Goal: Information Seeking & Learning: Learn about a topic

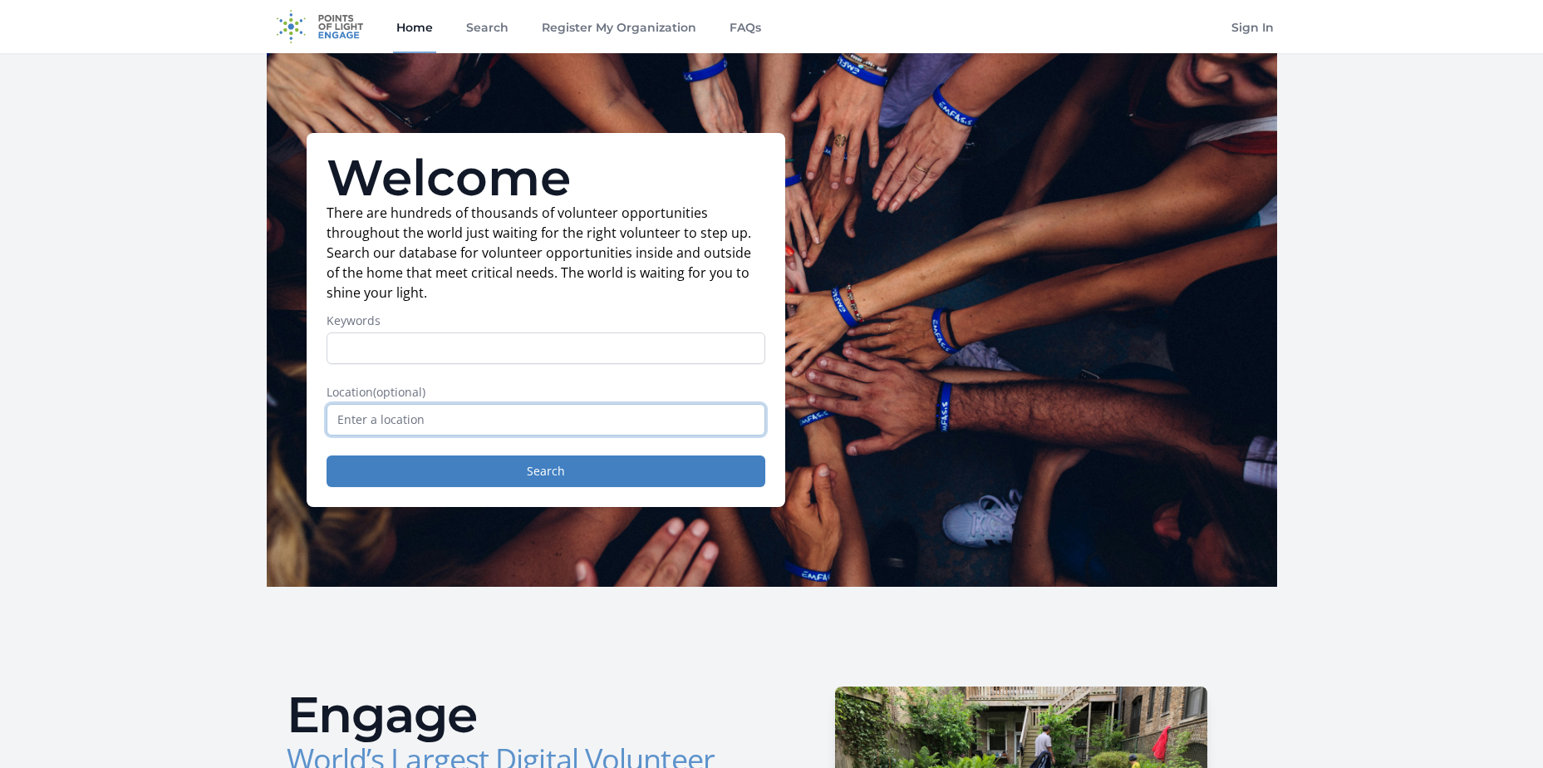
click at [387, 426] on input "text" at bounding box center [545, 420] width 439 height 32
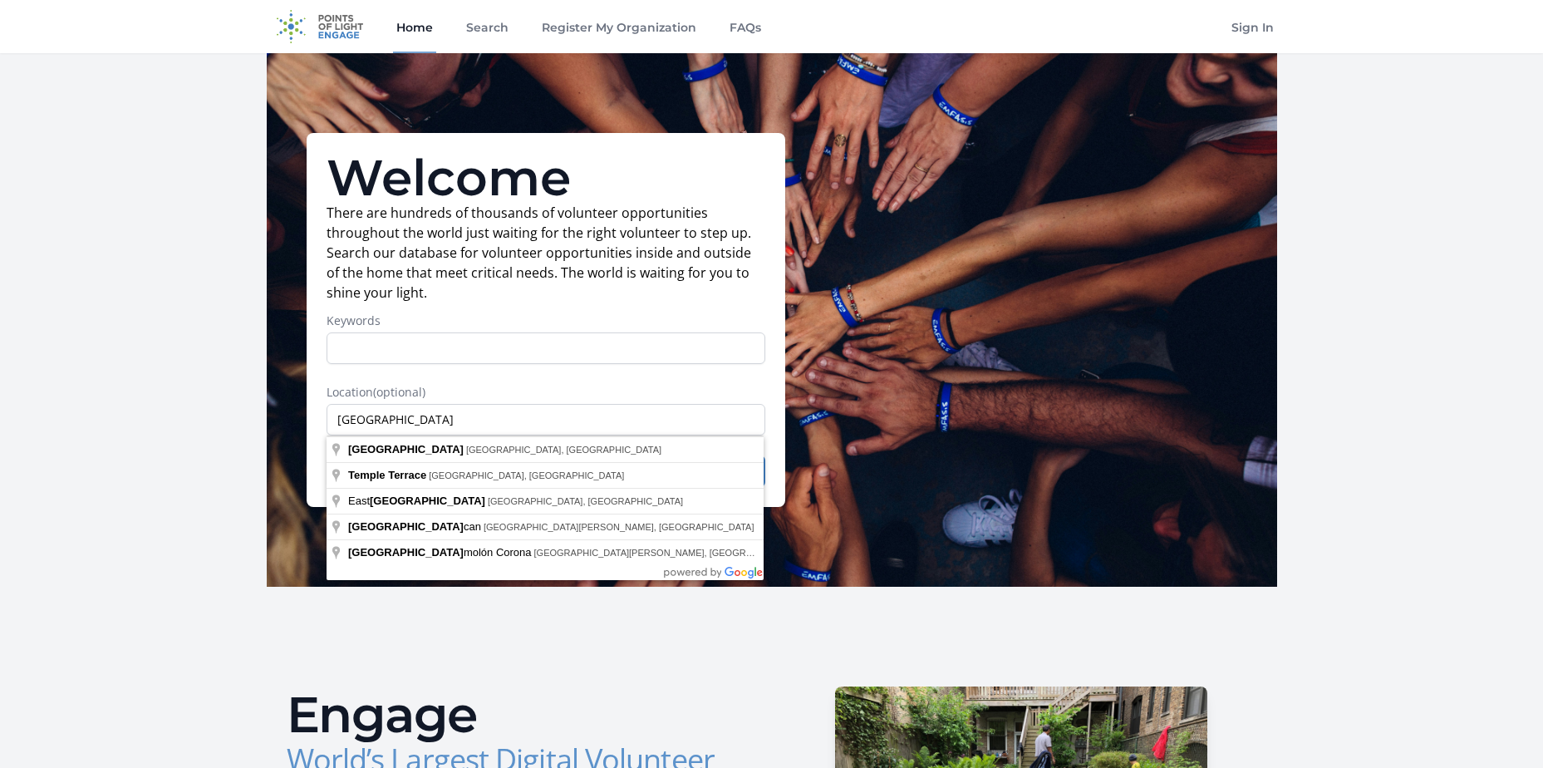
type input "Tampa, FL, USA"
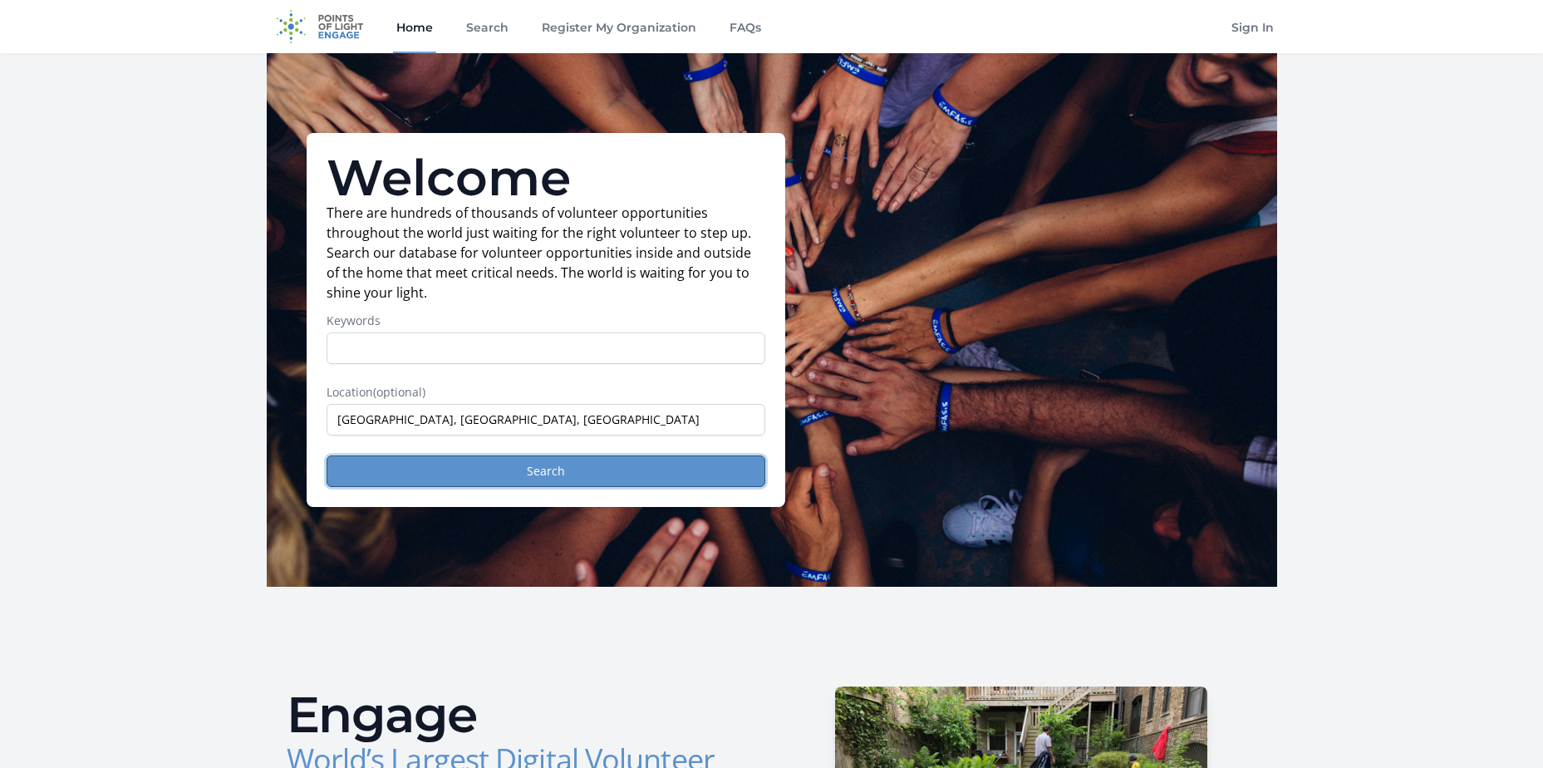
click at [405, 472] on button "Search" at bounding box center [545, 471] width 439 height 32
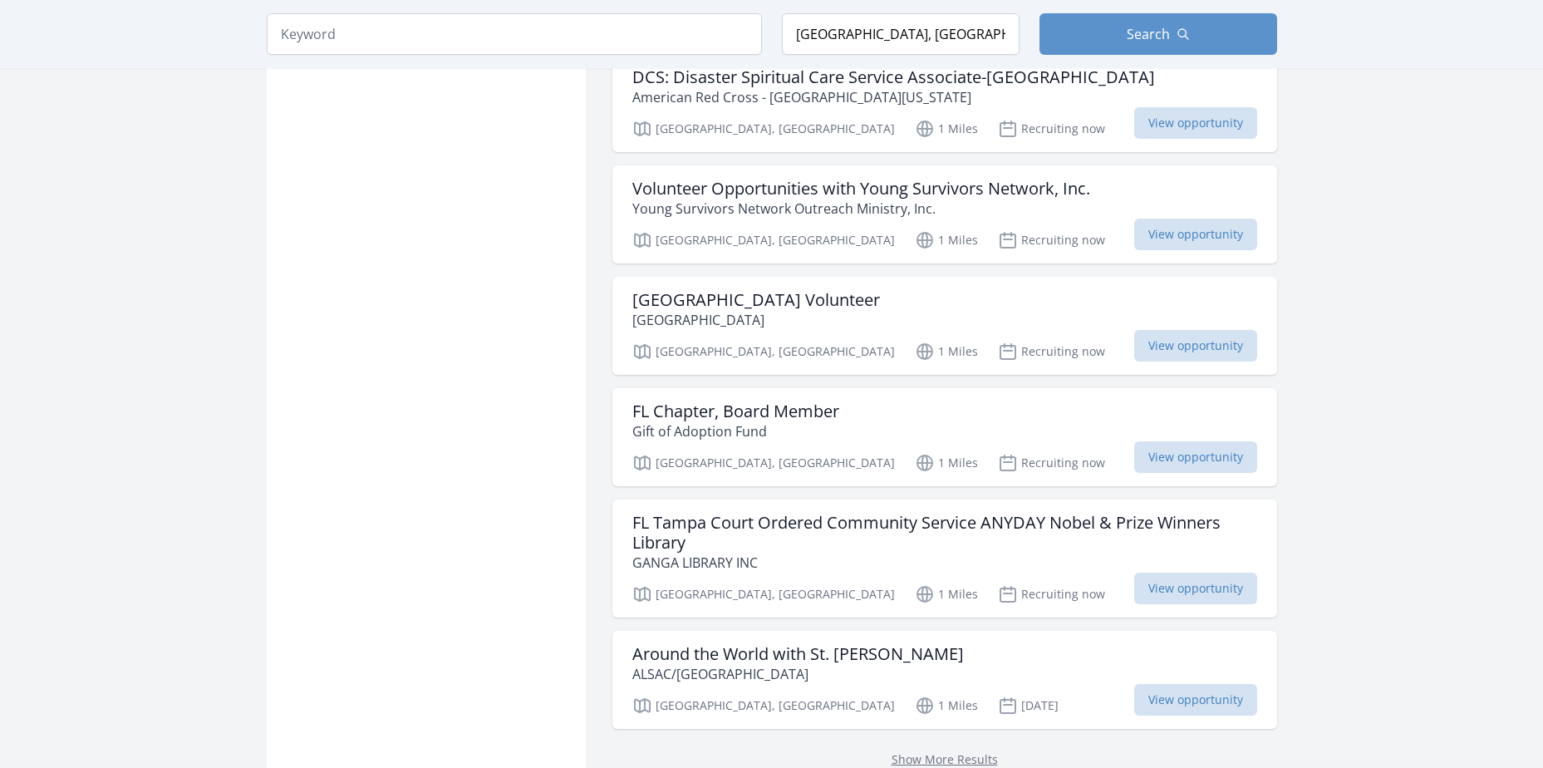
scroll to position [1827, 0]
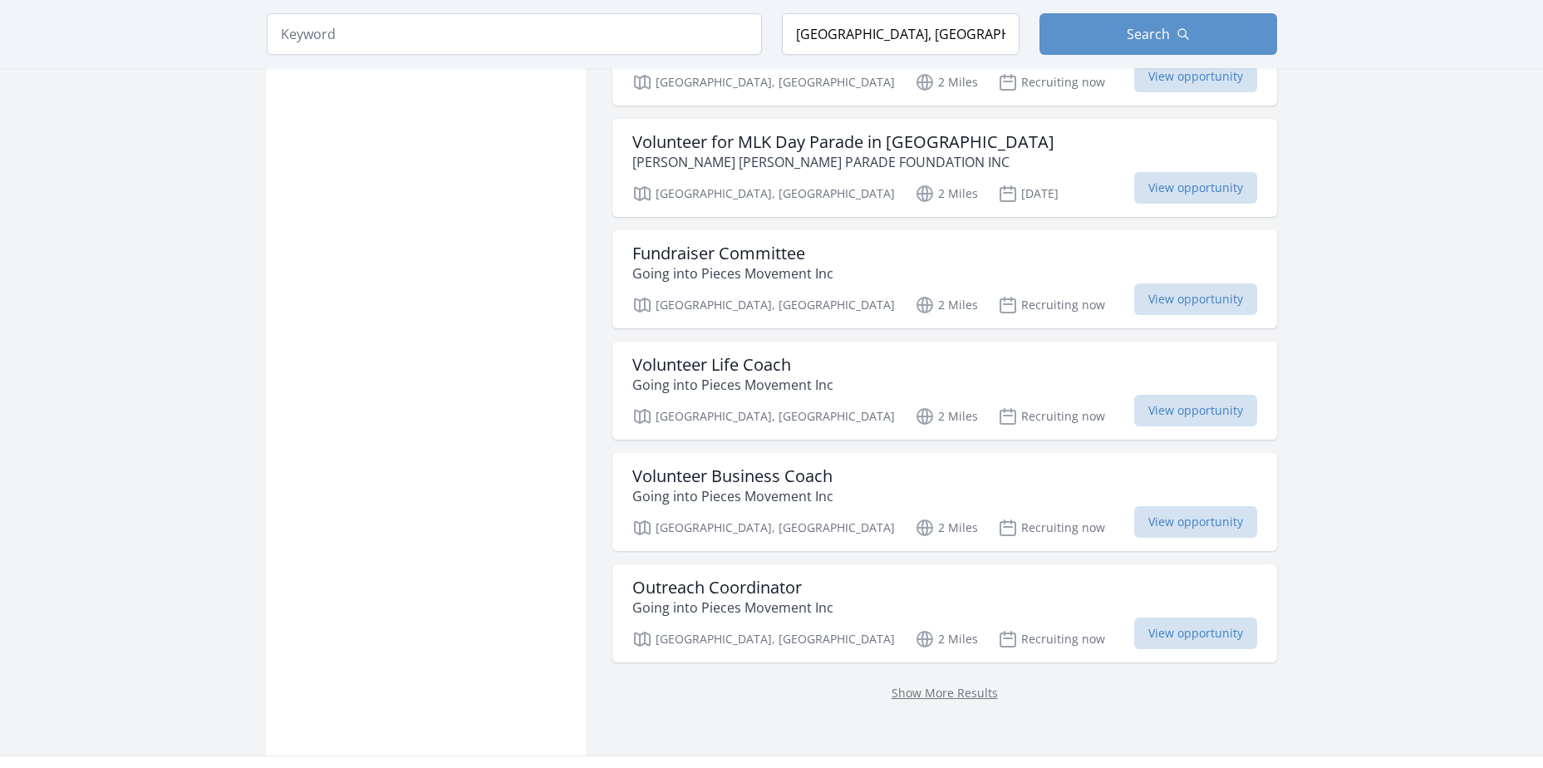
scroll to position [4153, 0]
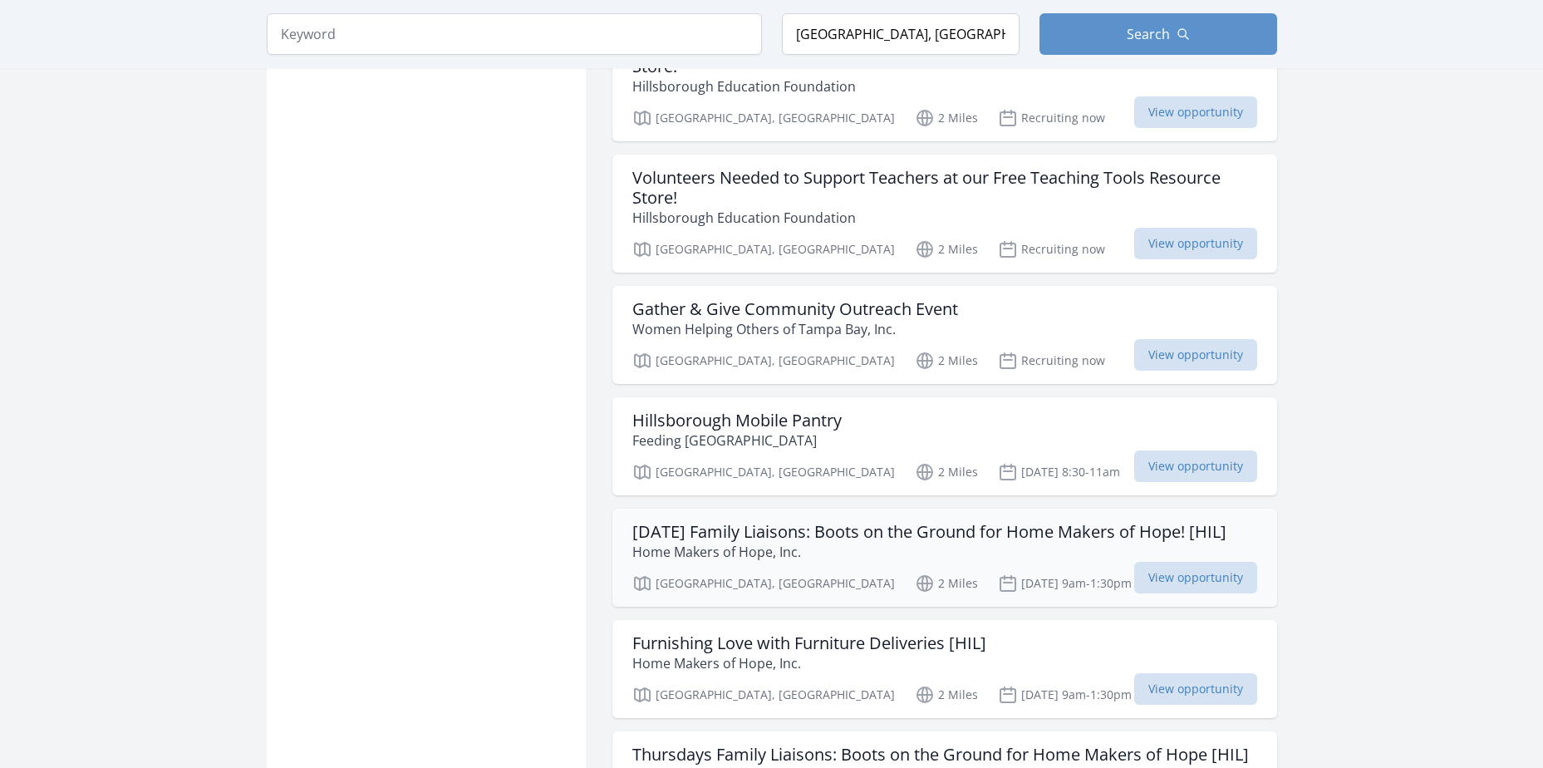
scroll to position [4818, 0]
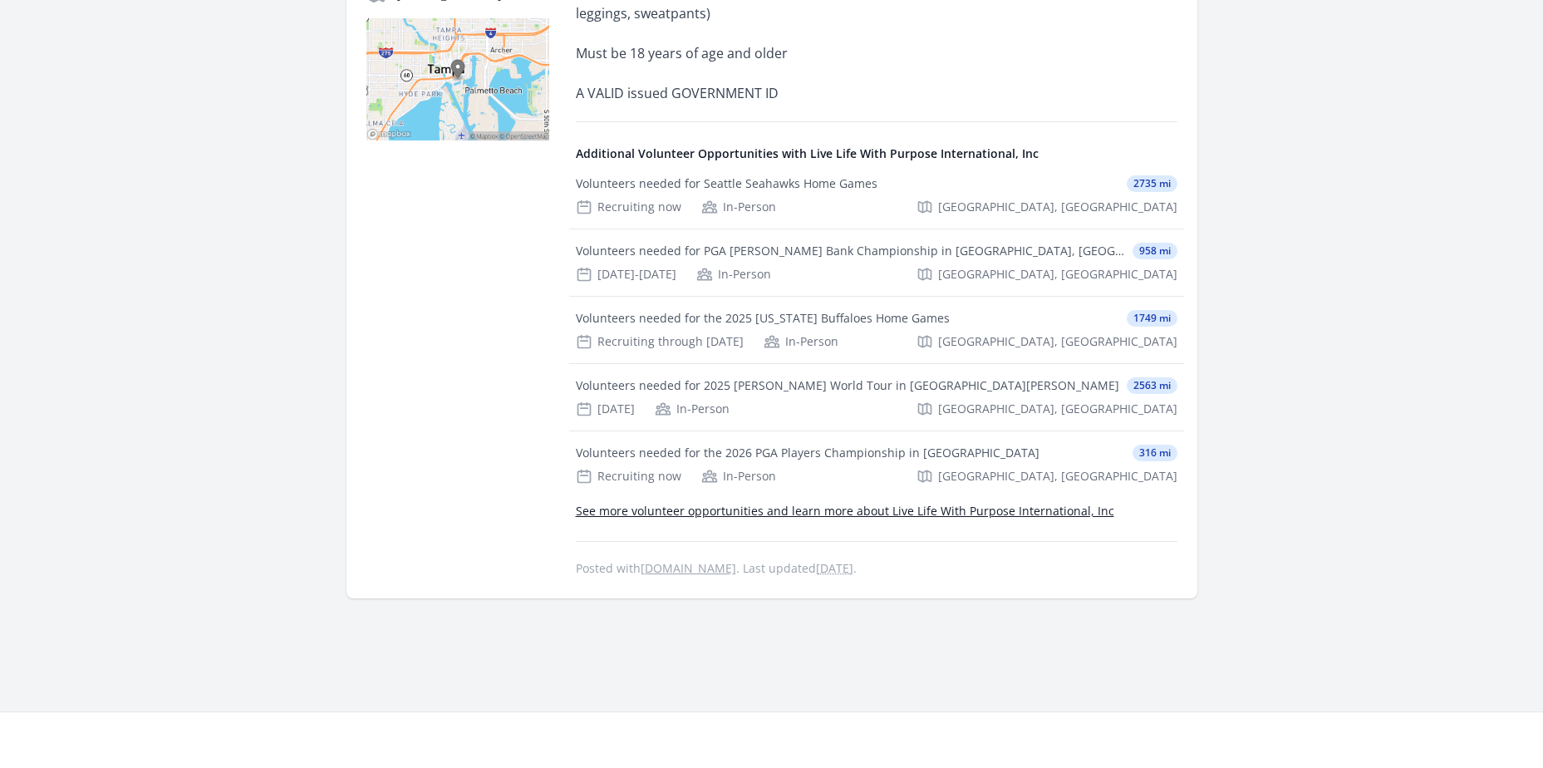
scroll to position [665, 0]
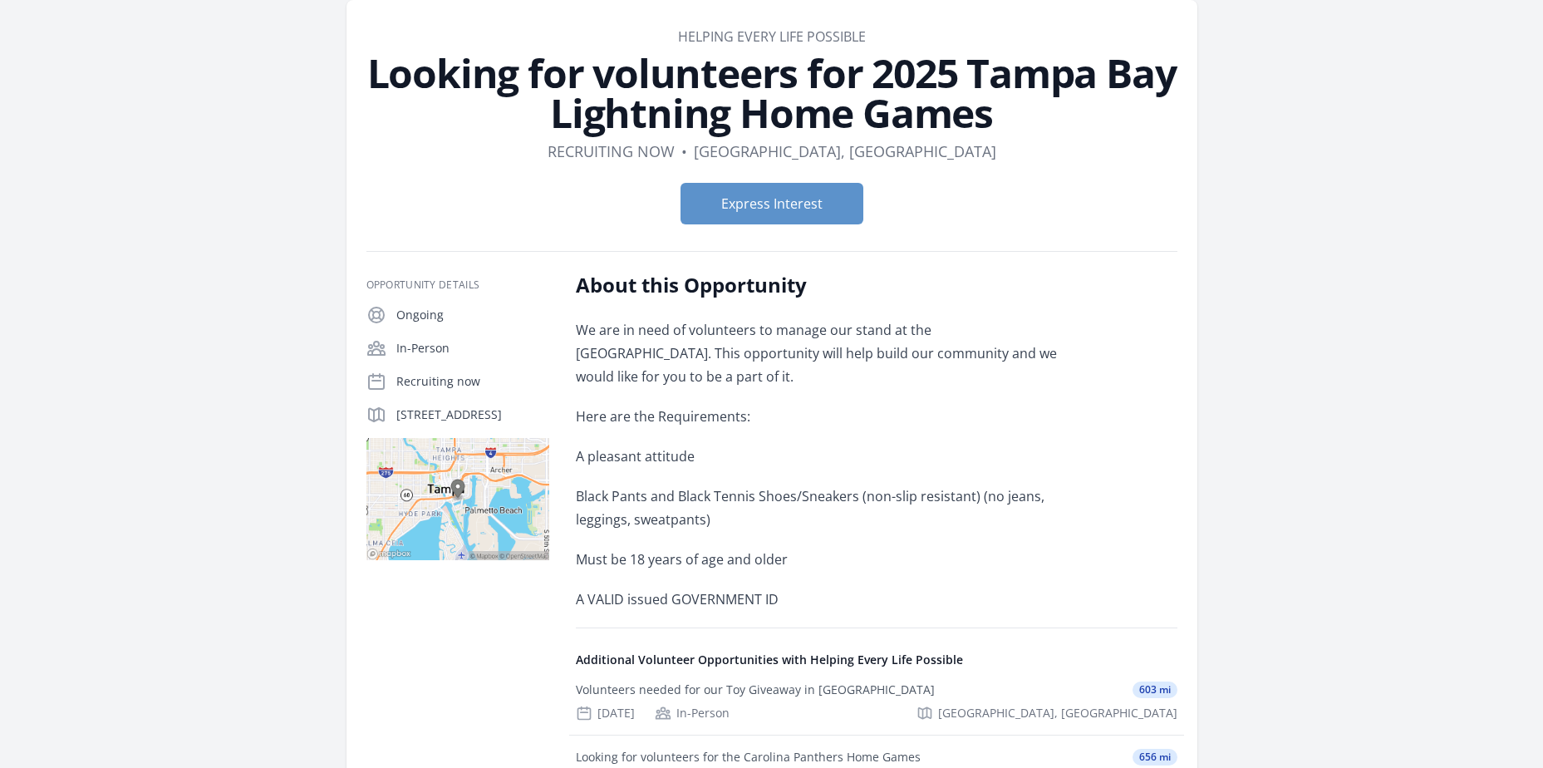
scroll to position [249, 0]
